Goal: Transaction & Acquisition: Purchase product/service

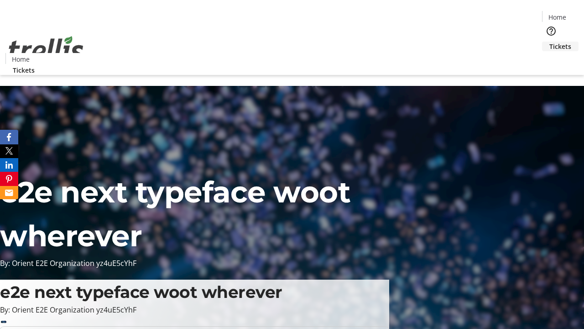
click at [549, 42] on span "Tickets" at bounding box center [560, 47] width 22 height 10
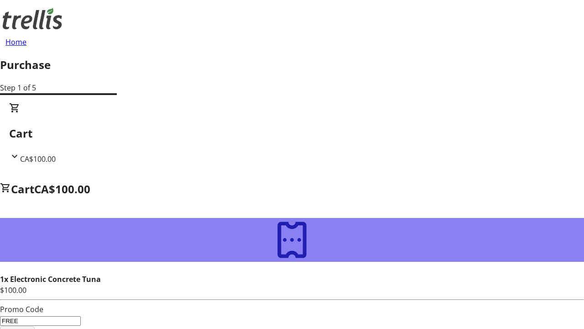
type input "FREE"
click at [27, 326] on span "Apply" at bounding box center [17, 331] width 20 height 11
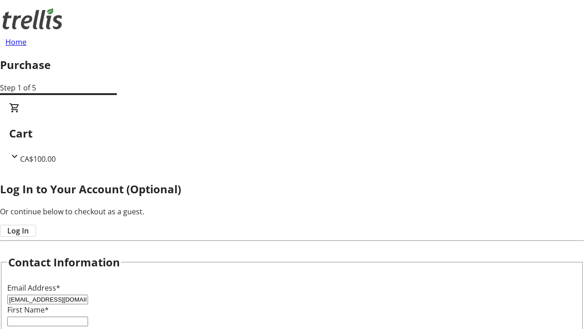
type input "[EMAIL_ADDRESS][DOMAIN_NAME]"
type input "Seamus"
type input "[PERSON_NAME]"
